Goal: Task Accomplishment & Management: Manage account settings

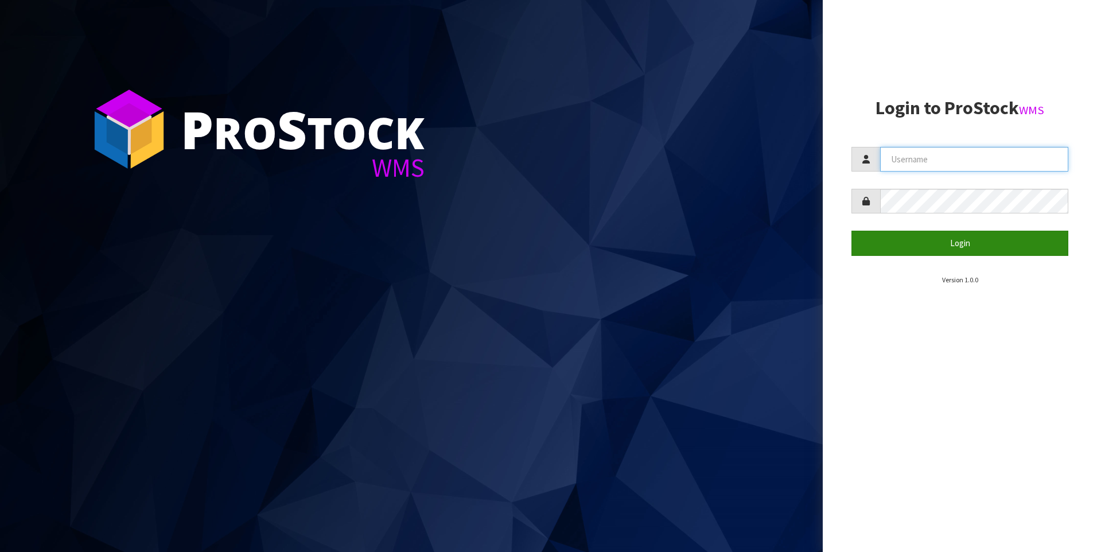
type input "[PERSON_NAME]"
click at [935, 243] on button "Login" at bounding box center [959, 243] width 217 height 25
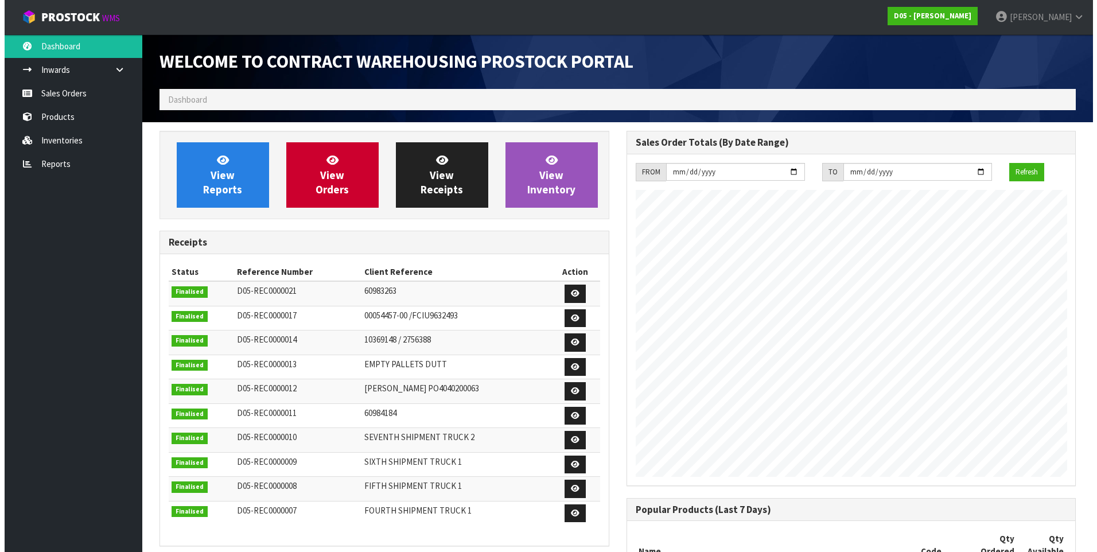
scroll to position [772, 466]
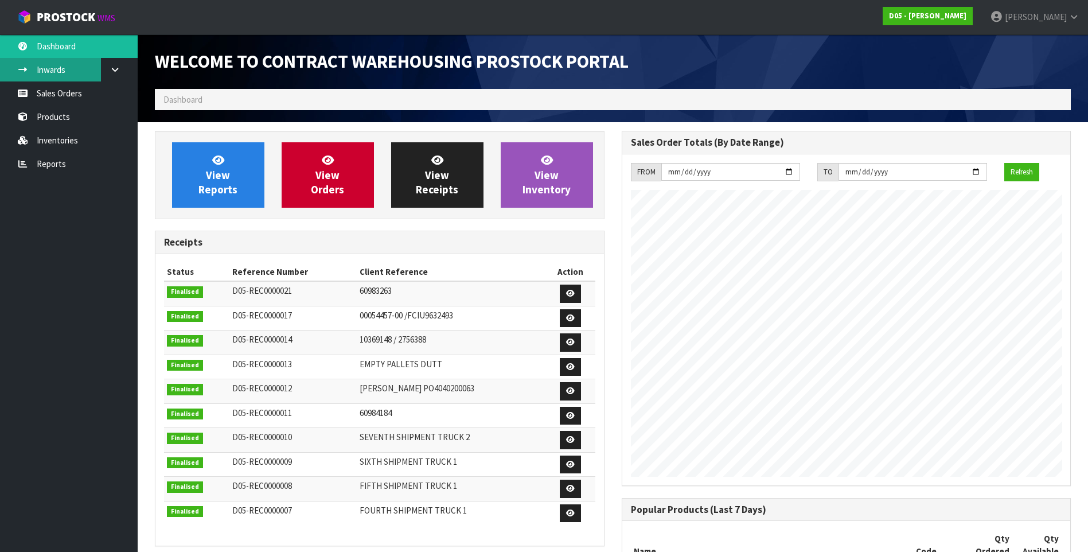
click at [66, 67] on link "Inwards" at bounding box center [69, 70] width 138 height 24
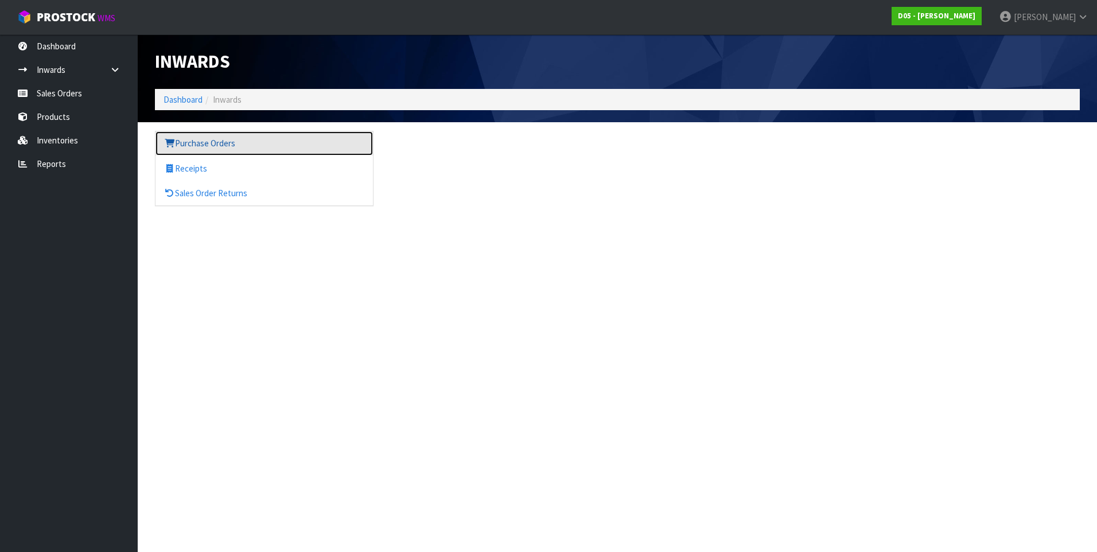
click at [197, 145] on link "Purchase Orders" at bounding box center [263, 143] width 217 height 24
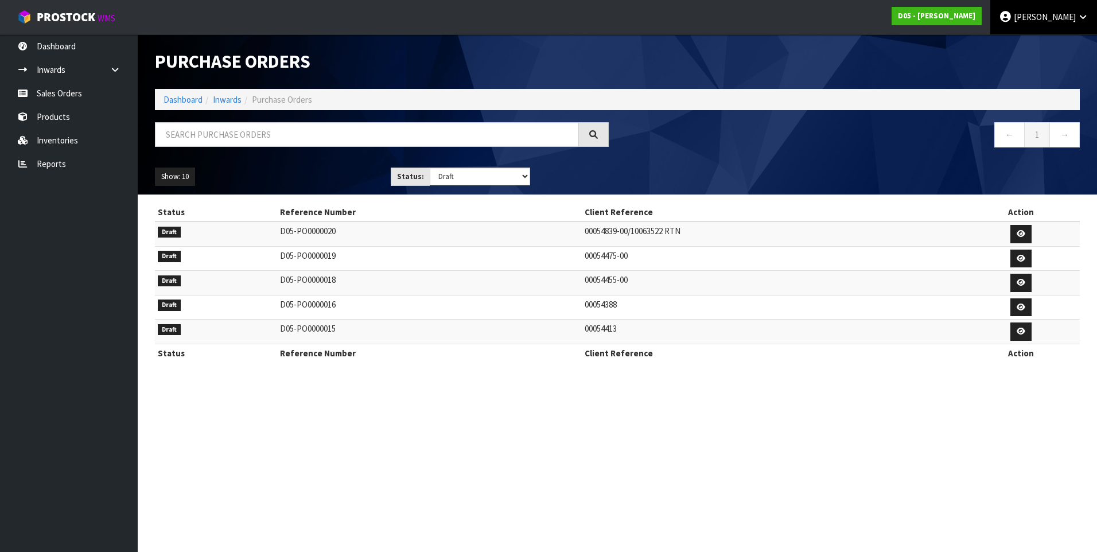
click at [1075, 21] on span "DUTT-COATES" at bounding box center [1045, 16] width 62 height 11
click at [1064, 48] on link "Logout" at bounding box center [1051, 45] width 91 height 15
